Goal: Check status: Check status

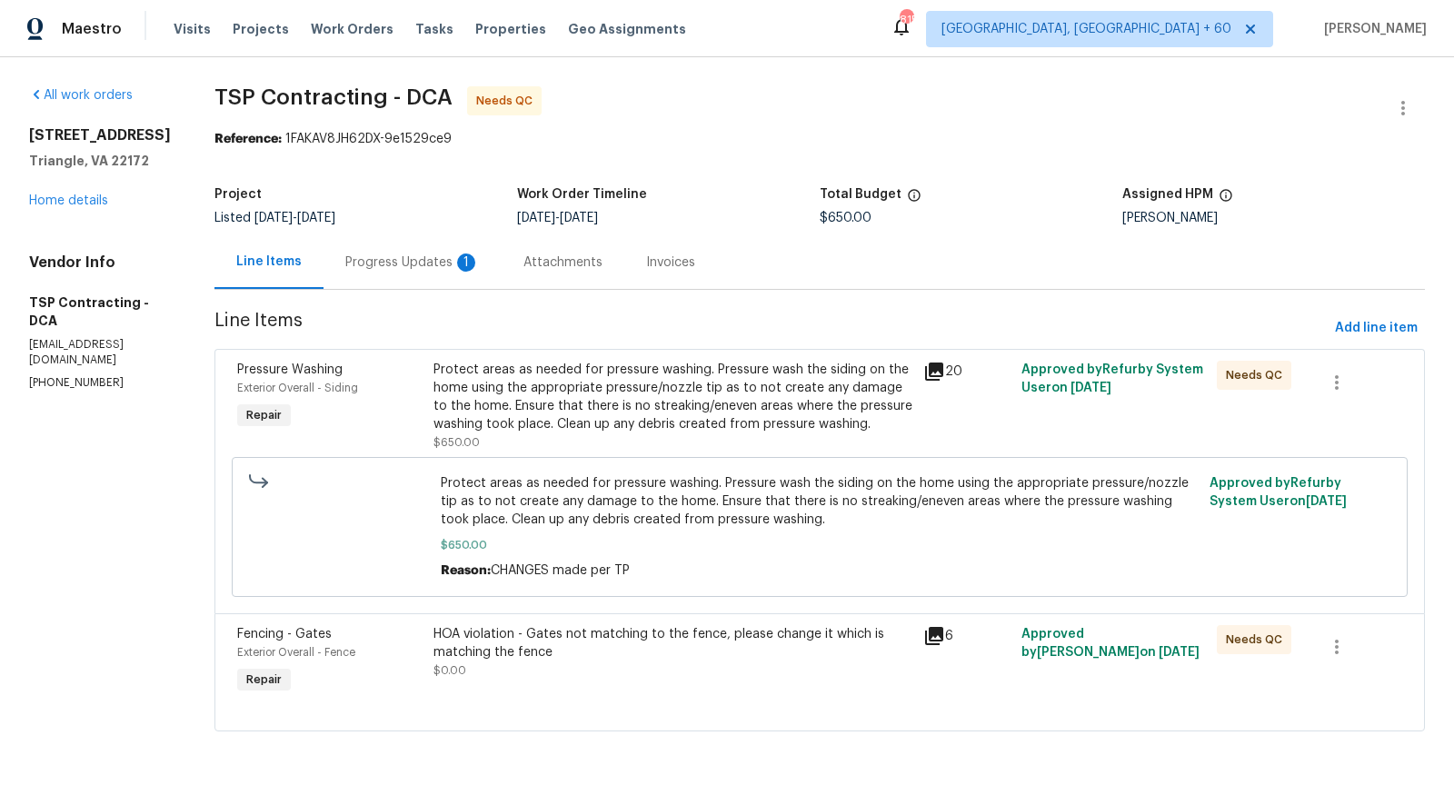
click at [425, 270] on div "Progress Updates 1" at bounding box center [412, 263] width 135 height 18
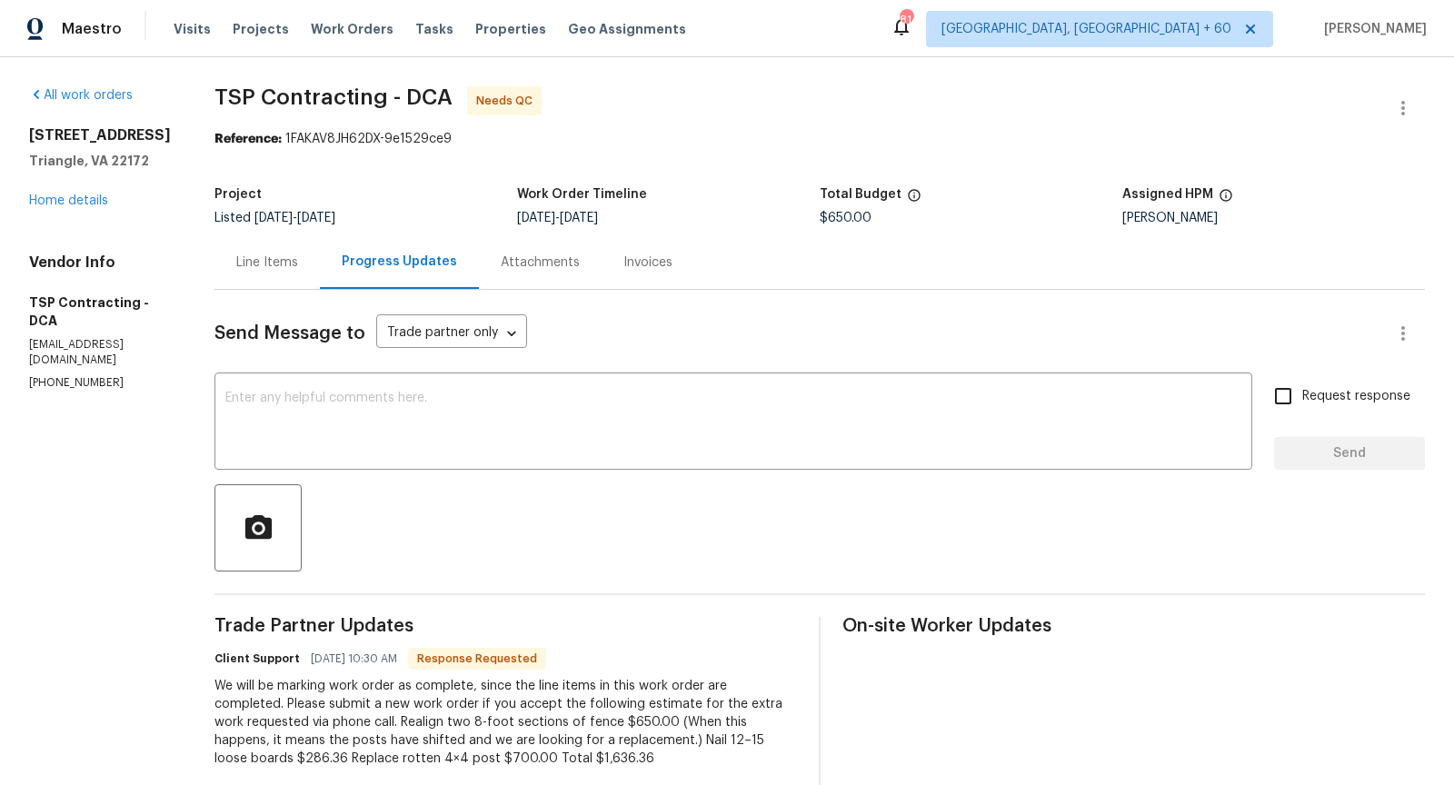
click at [245, 255] on div "Line Items" at bounding box center [267, 263] width 62 height 18
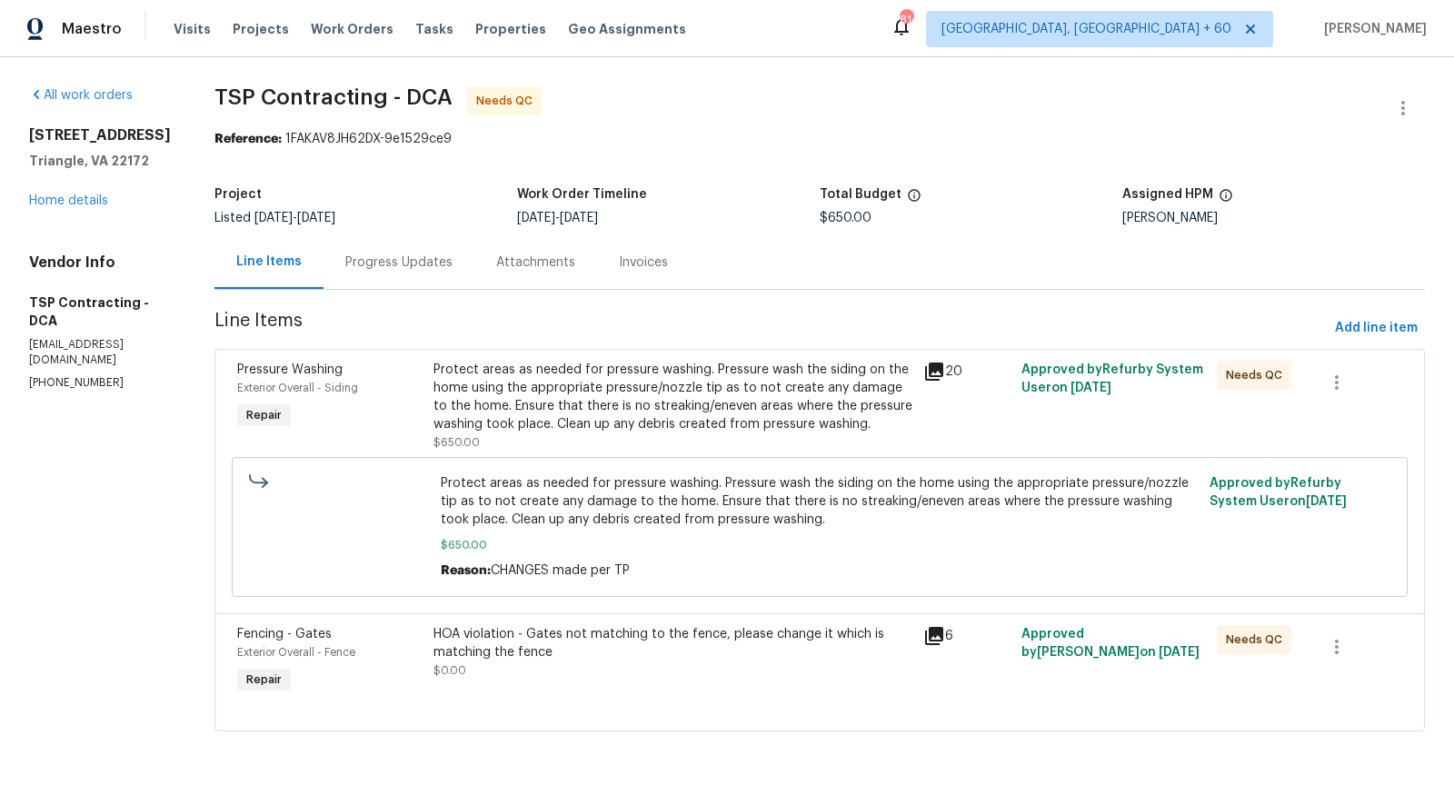
click at [935, 642] on icon at bounding box center [934, 636] width 22 height 22
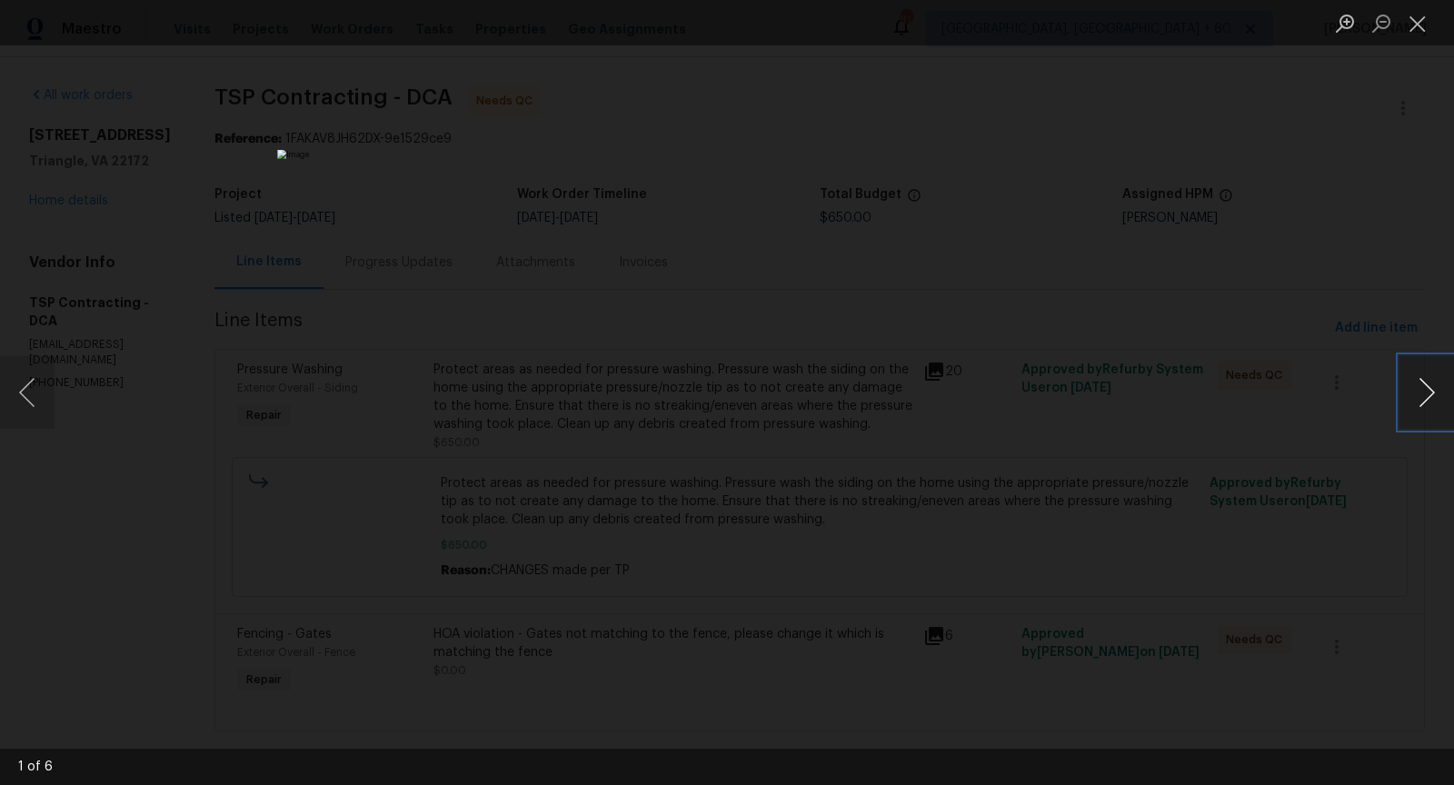
click at [1434, 398] on button "Next image" at bounding box center [1427, 392] width 55 height 73
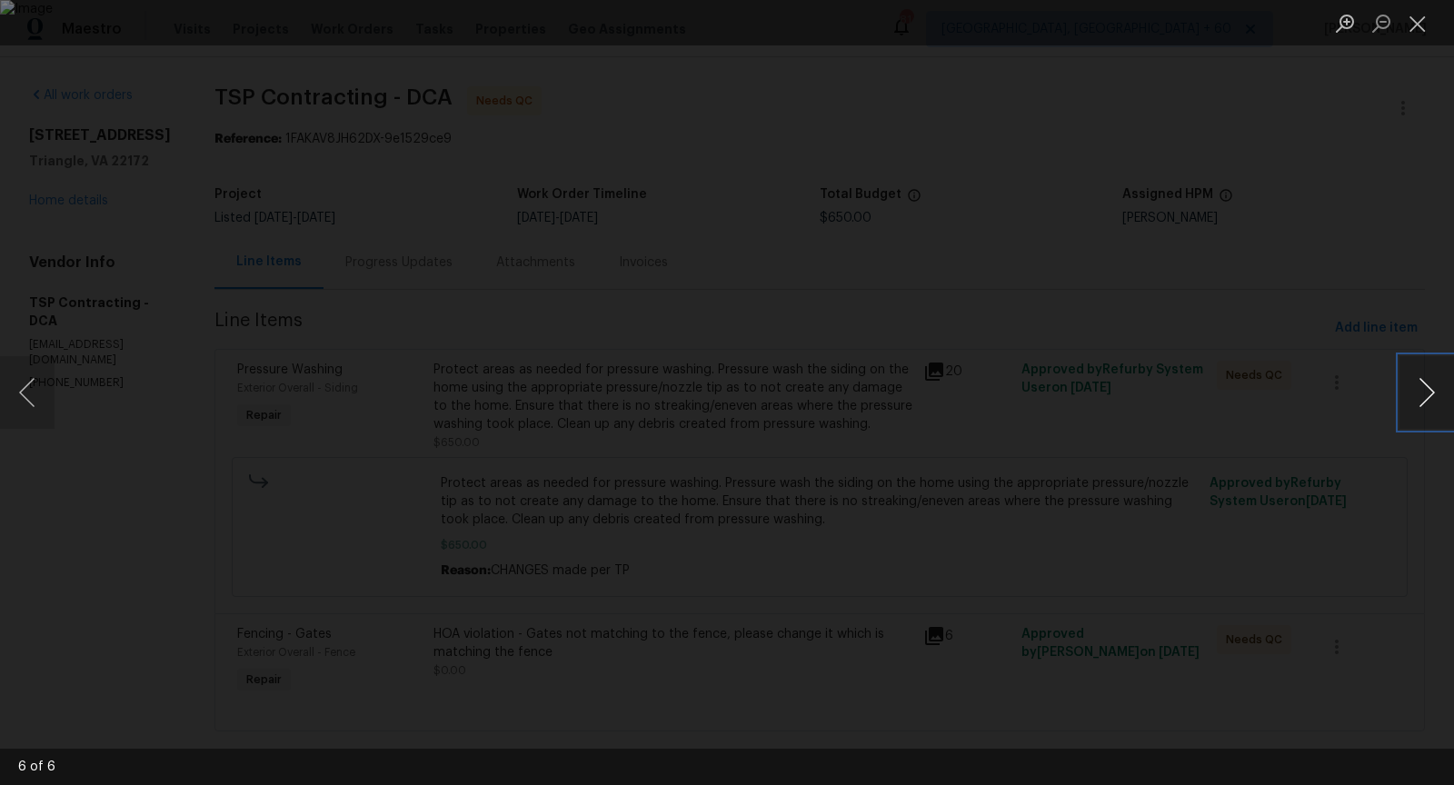
click at [1434, 398] on button "Next image" at bounding box center [1427, 392] width 55 height 73
click at [1420, 31] on button "Close lightbox" at bounding box center [1418, 23] width 36 height 32
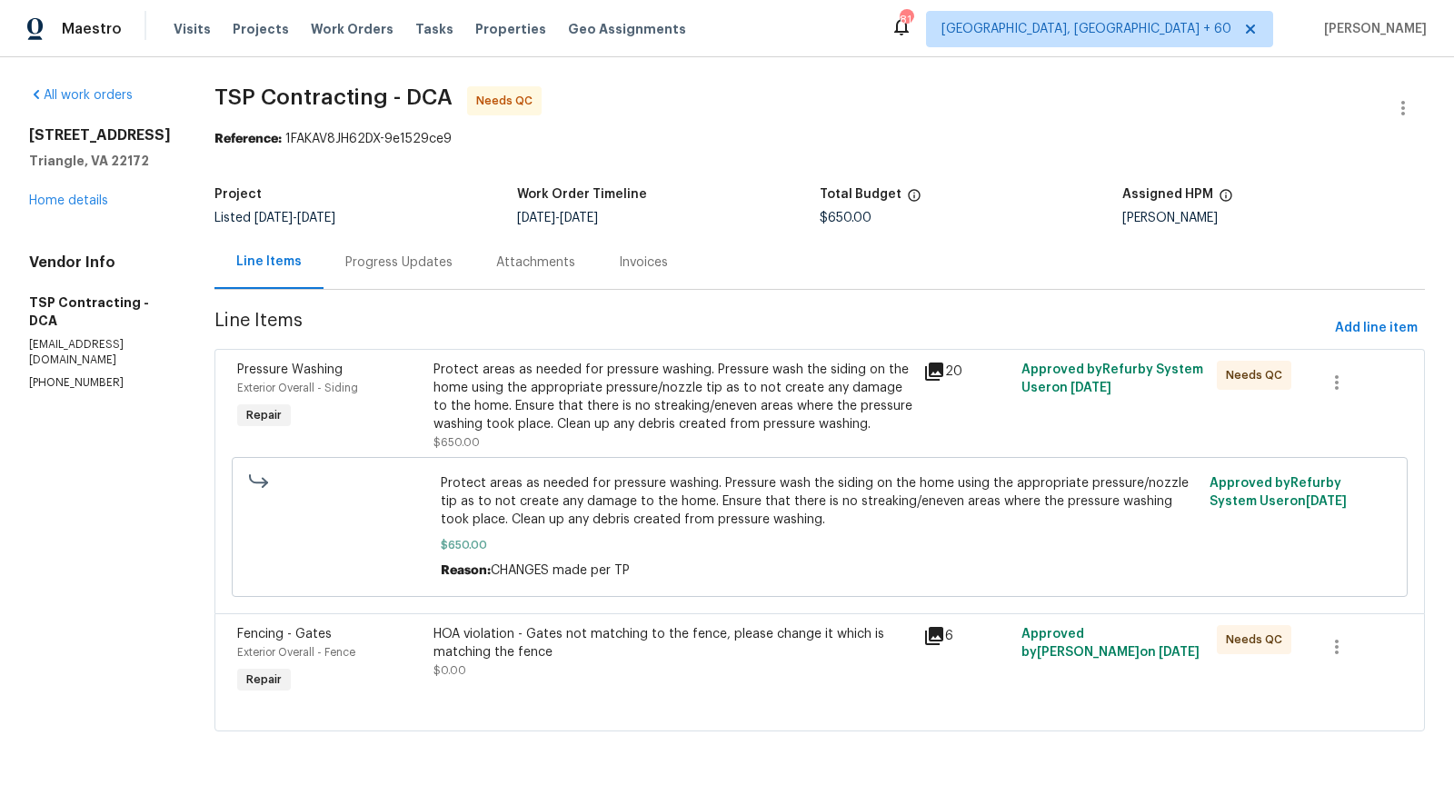
click at [930, 363] on icon at bounding box center [934, 372] width 18 height 18
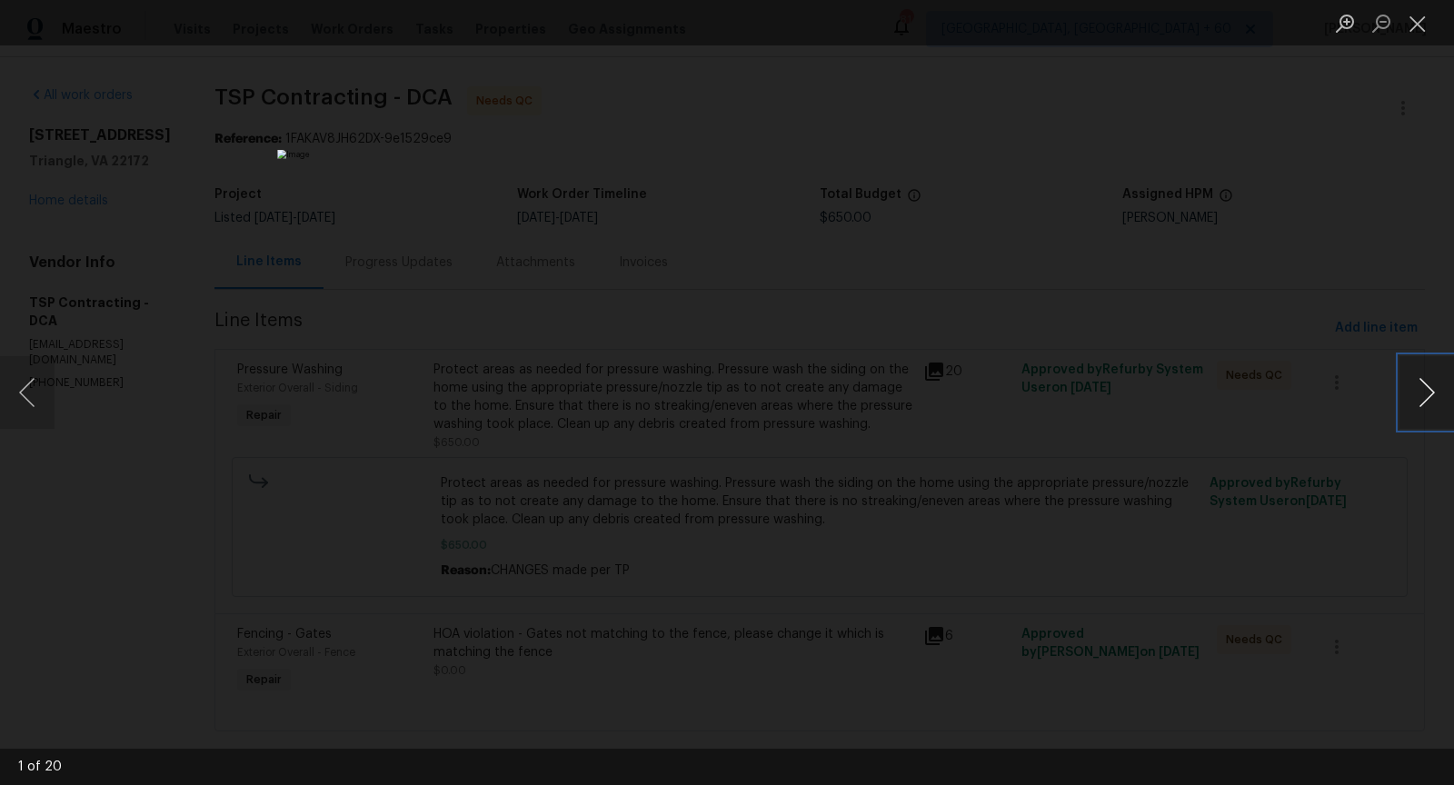
click at [1425, 394] on button "Next image" at bounding box center [1427, 392] width 55 height 73
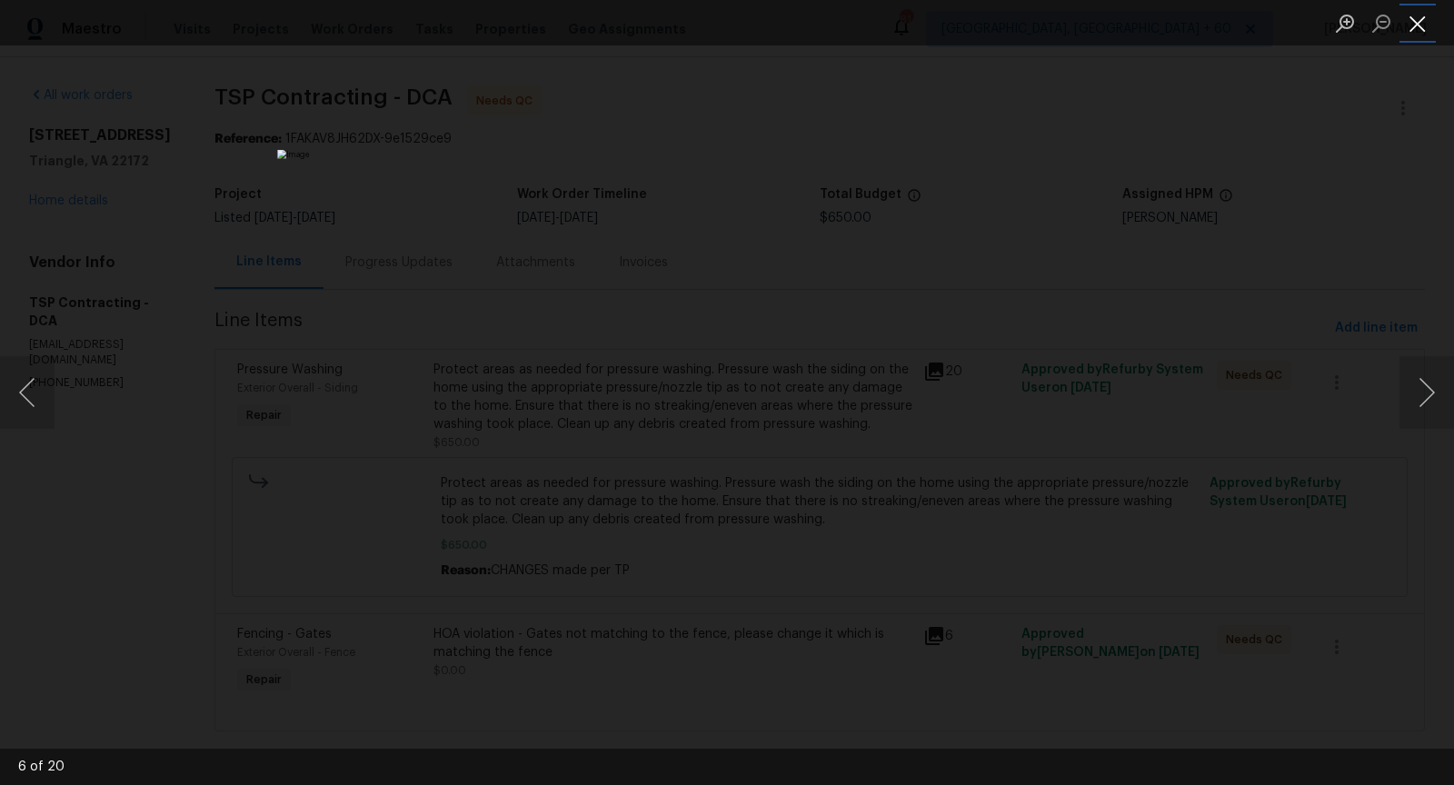
click at [1418, 12] on button "Close lightbox" at bounding box center [1418, 23] width 36 height 32
